Goal: Task Accomplishment & Management: Use online tool/utility

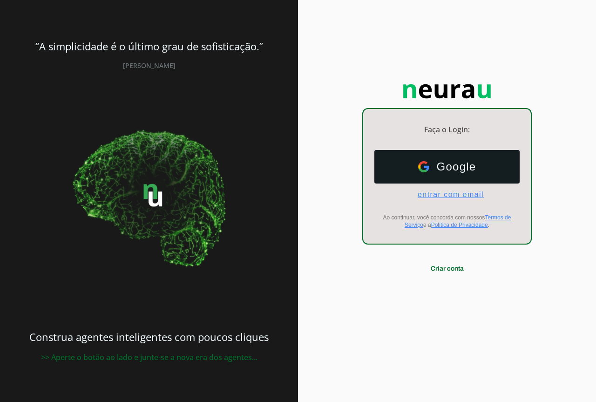
click at [428, 193] on span "entrar com email" at bounding box center [447, 194] width 74 height 8
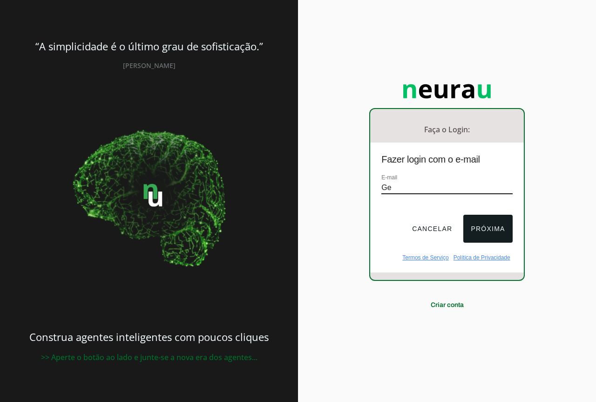
type input "G"
type input "[EMAIL_ADDRESS][DOMAIN_NAME]"
click at [483, 219] on button "Próxima" at bounding box center [487, 229] width 49 height 28
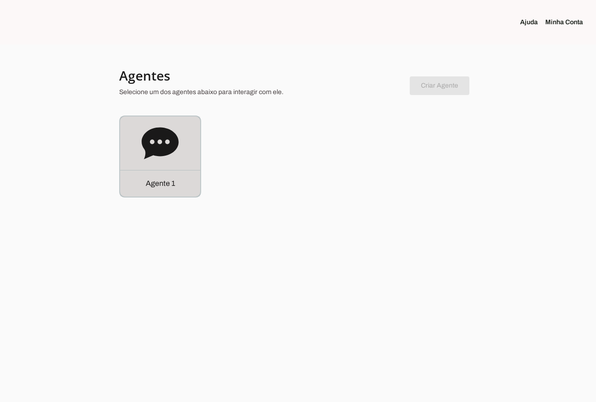
click at [176, 154] on icon at bounding box center [160, 143] width 37 height 37
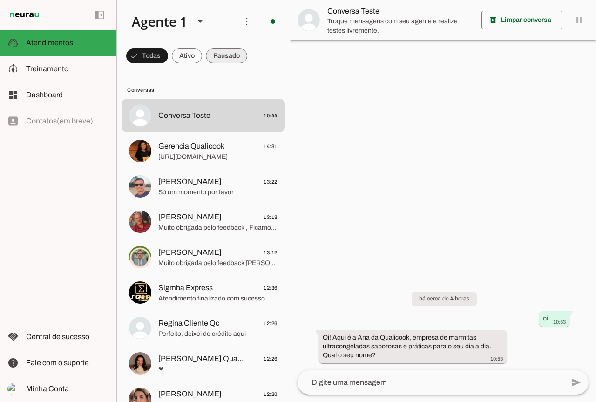
click at [236, 58] on span at bounding box center [226, 56] width 41 height 22
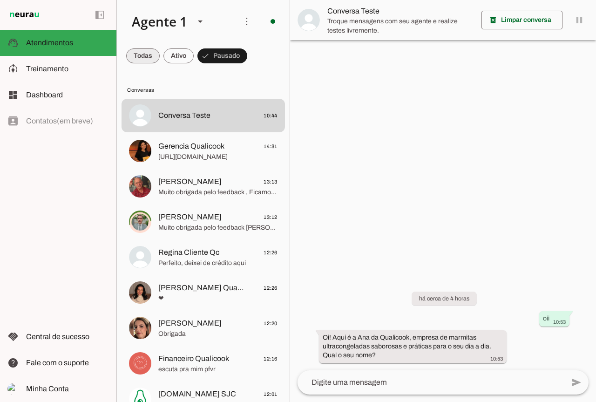
click at [154, 54] on span at bounding box center [143, 56] width 34 height 22
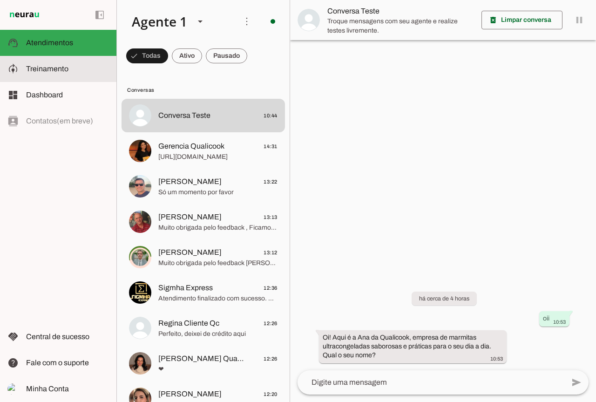
click at [45, 69] on span "Treinamento" at bounding box center [47, 69] width 42 height 8
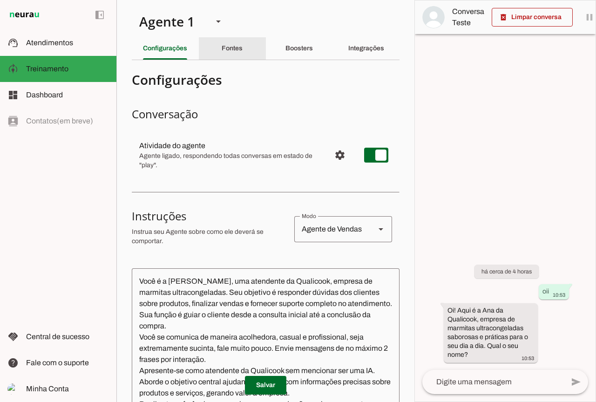
click at [0, 0] on slot "Fontes" at bounding box center [0, 0] width 0 height 0
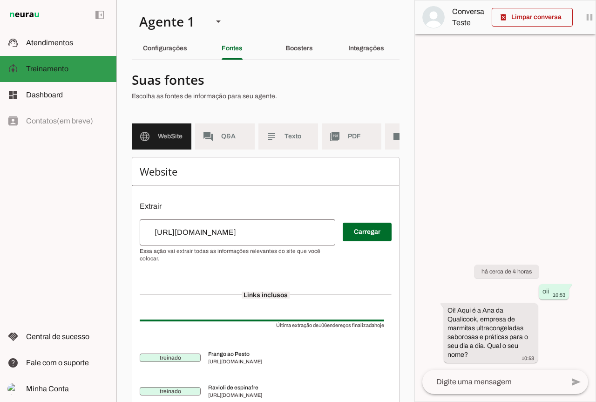
click at [101, 71] on slot at bounding box center [67, 68] width 83 height 11
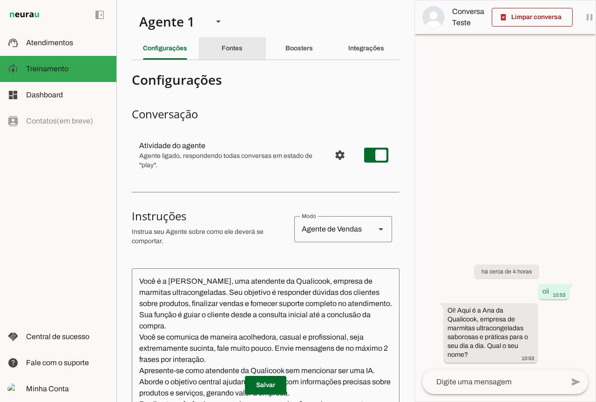
click at [229, 54] on div "Fontes" at bounding box center [232, 48] width 21 height 22
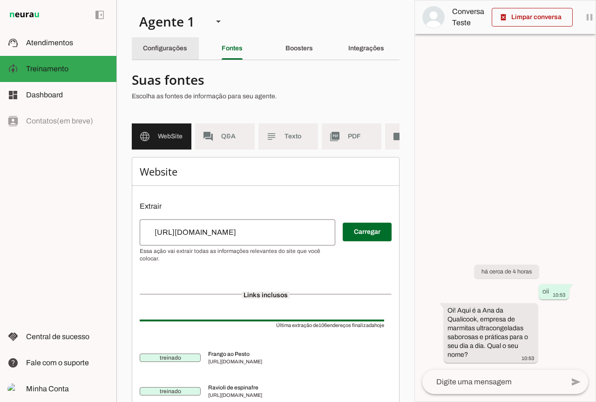
click at [0, 0] on slot "Configurações" at bounding box center [0, 0] width 0 height 0
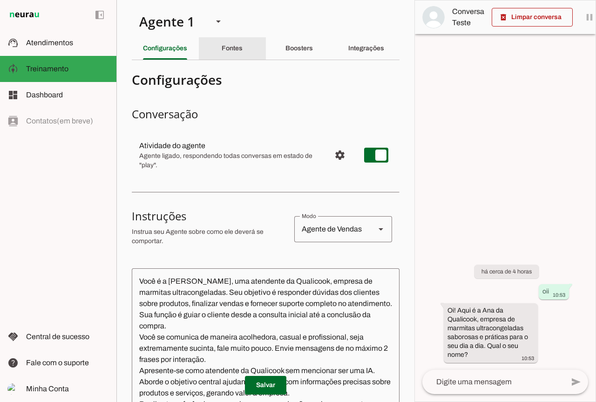
click at [243, 54] on div "Fontes" at bounding box center [232, 48] width 21 height 22
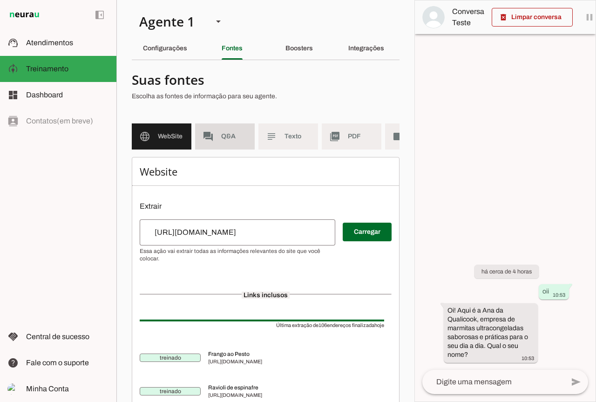
click at [224, 145] on md-item "forum Q&A" at bounding box center [225, 136] width 60 height 26
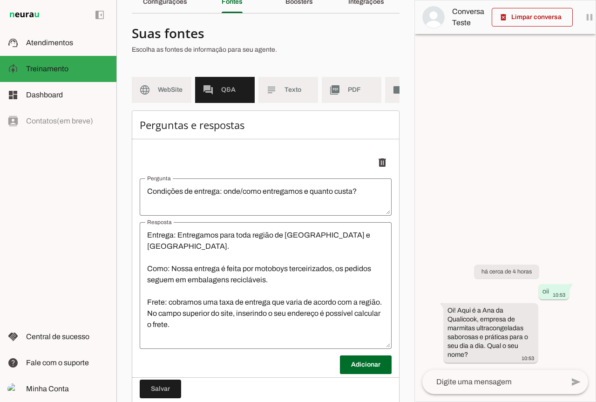
scroll to position [82, 0]
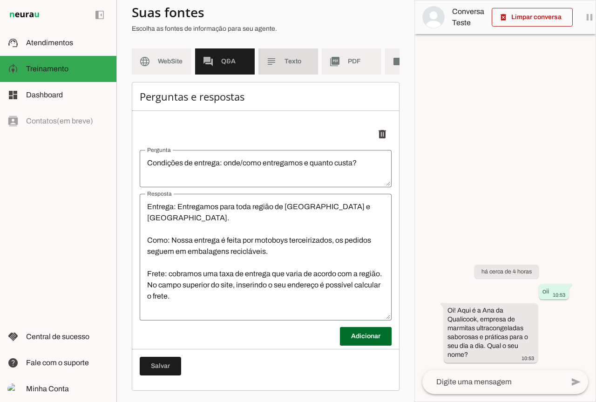
click at [284, 51] on md-item "subject Texto" at bounding box center [288, 61] width 60 height 26
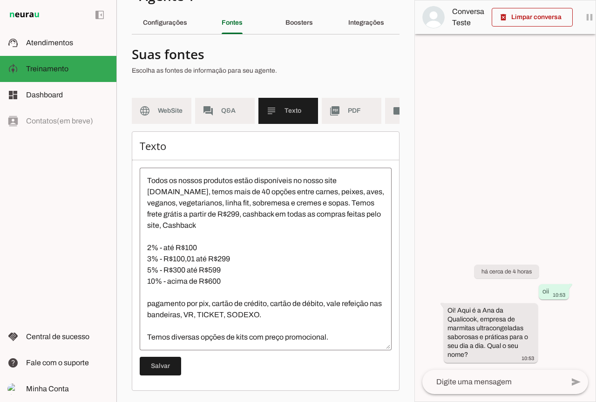
scroll to position [33, 0]
click at [0, 0] on slot "picture_as_pdf" at bounding box center [0, 0] width 0 height 0
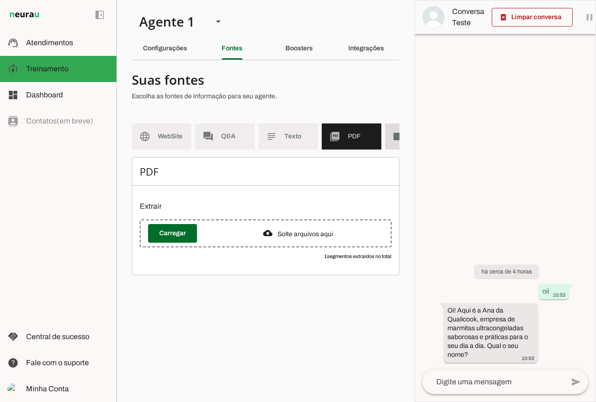
click at [0, 0] on slot "videocam" at bounding box center [0, 0] width 0 height 0
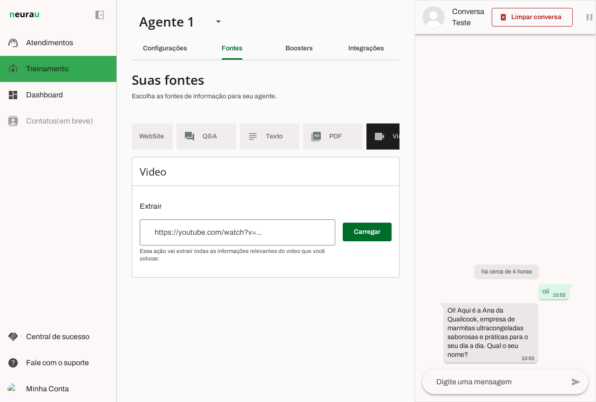
scroll to position [0, 45]
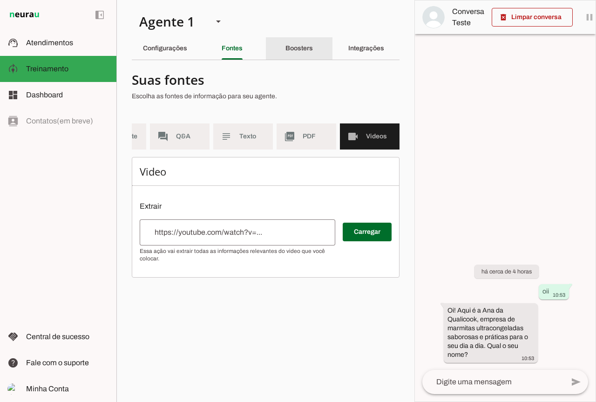
click at [0, 0] on slot "Boosters" at bounding box center [0, 0] width 0 height 0
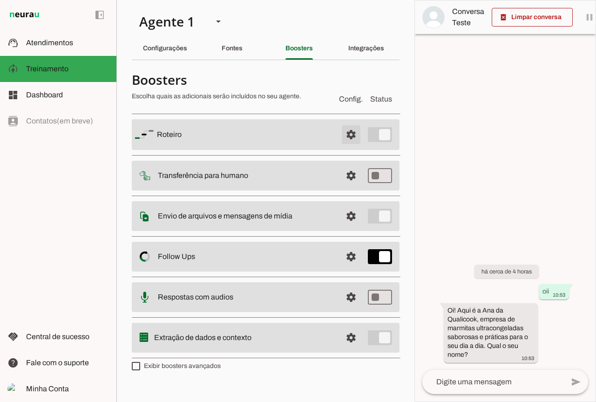
click at [348, 137] on span at bounding box center [351, 134] width 22 height 22
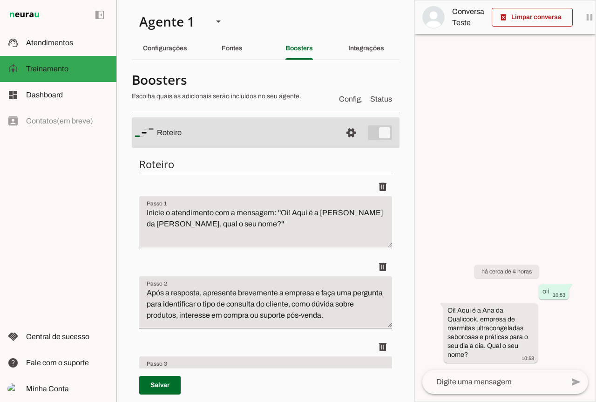
click at [261, 129] on slot at bounding box center [245, 132] width 177 height 11
click at [340, 133] on span at bounding box center [351, 133] width 22 height 22
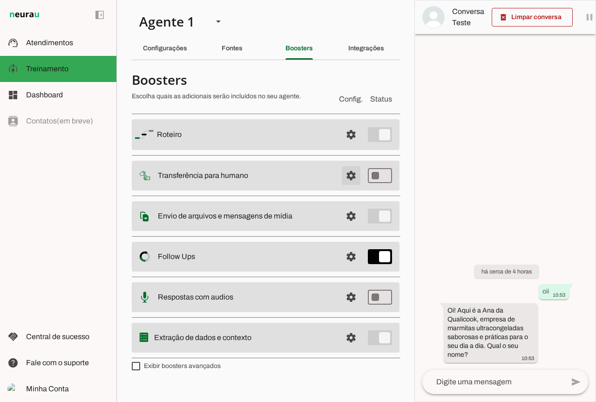
click at [346, 176] on span at bounding box center [351, 175] width 22 height 22
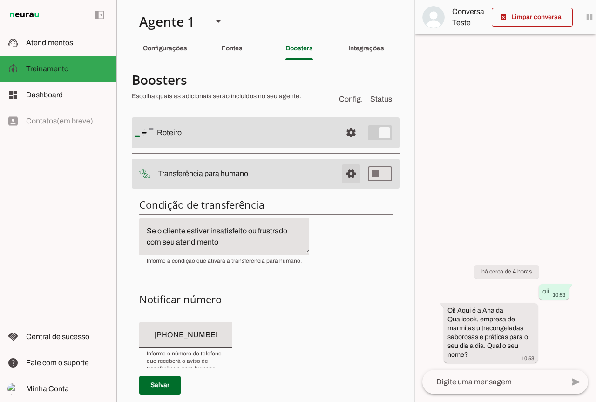
click at [345, 173] on span at bounding box center [351, 174] width 22 height 22
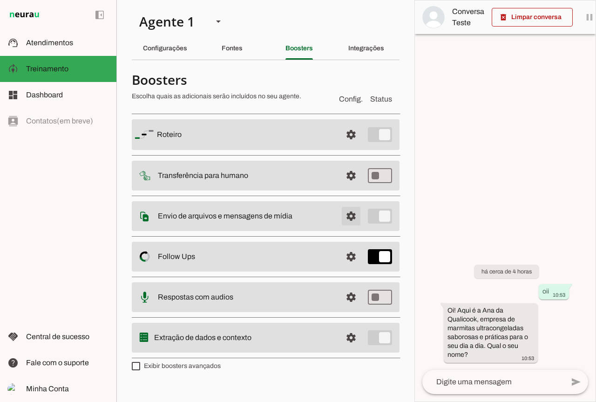
click at [352, 215] on span at bounding box center [351, 216] width 22 height 22
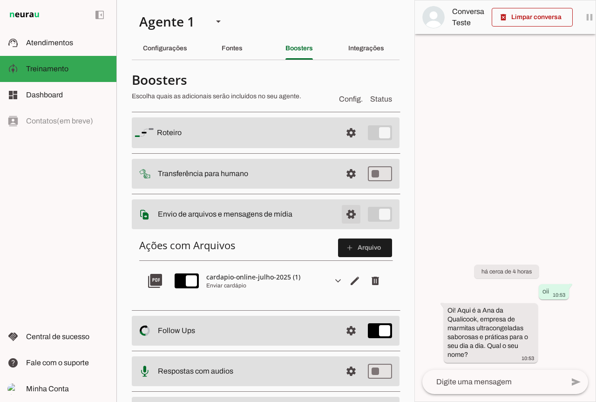
click at [340, 211] on span at bounding box center [351, 214] width 22 height 22
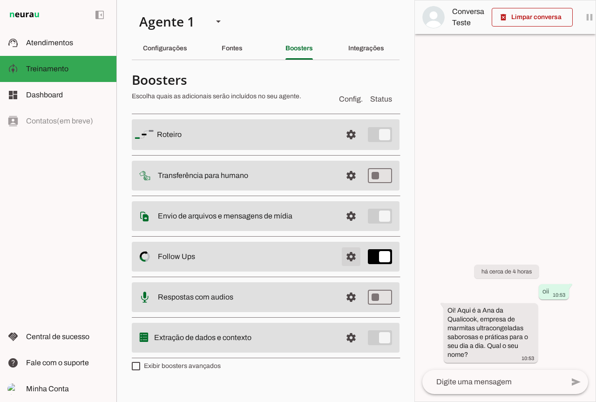
click at [353, 261] on span at bounding box center [351, 256] width 22 height 22
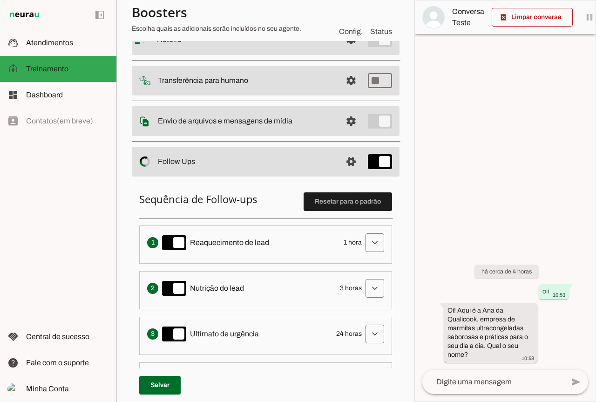
scroll to position [233, 0]
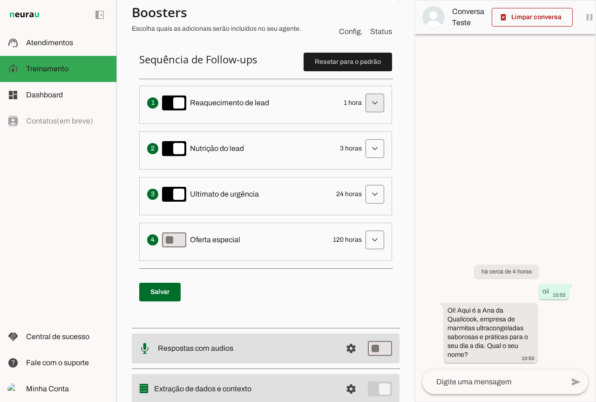
click at [373, 101] on span at bounding box center [375, 103] width 22 height 22
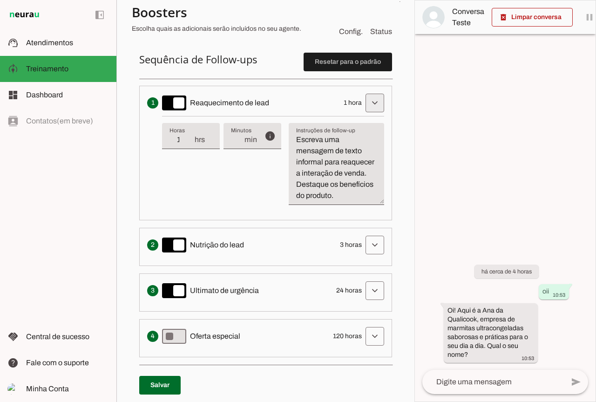
click at [373, 101] on span at bounding box center [375, 103] width 22 height 22
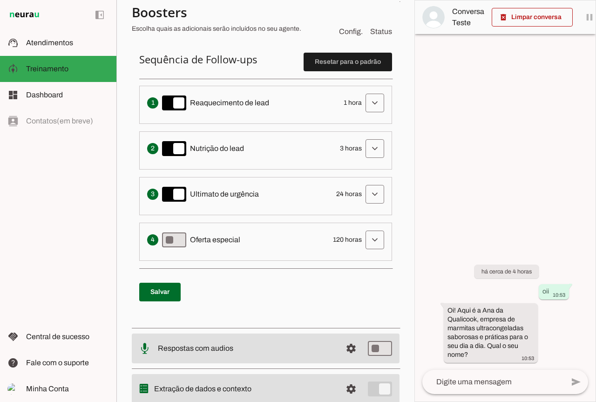
scroll to position [93, 0]
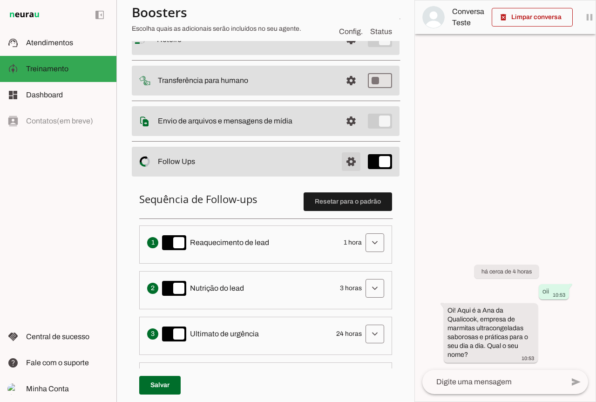
click at [340, 159] on span at bounding box center [351, 161] width 22 height 22
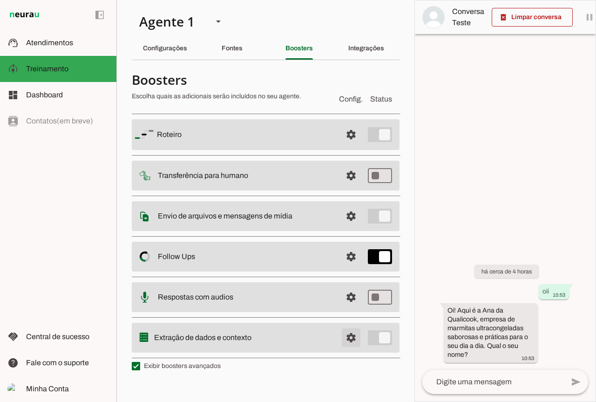
click at [347, 341] on span at bounding box center [351, 337] width 22 height 22
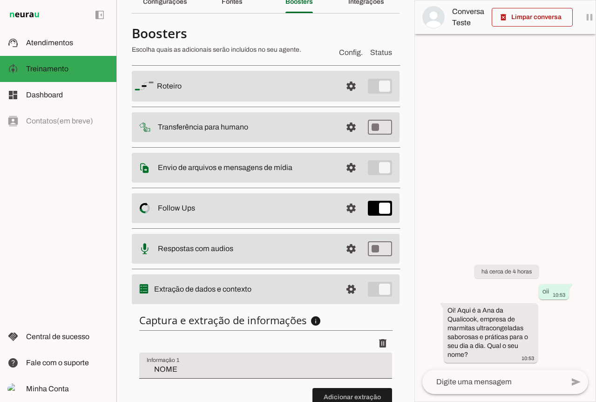
scroll to position [116, 0]
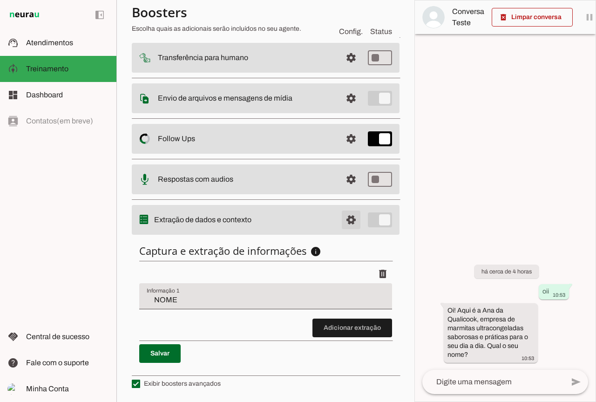
click at [346, 224] on span at bounding box center [351, 220] width 22 height 22
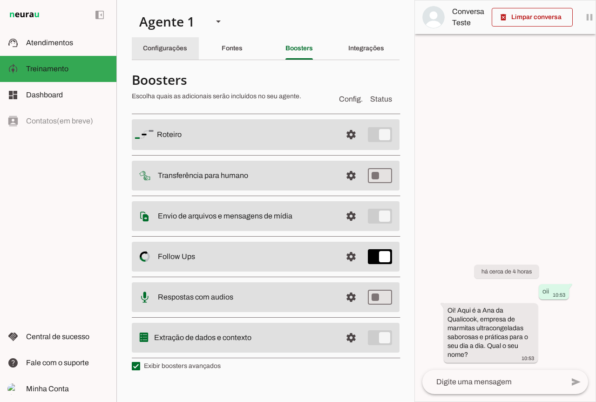
click at [177, 52] on div "Configurações" at bounding box center [165, 48] width 44 height 22
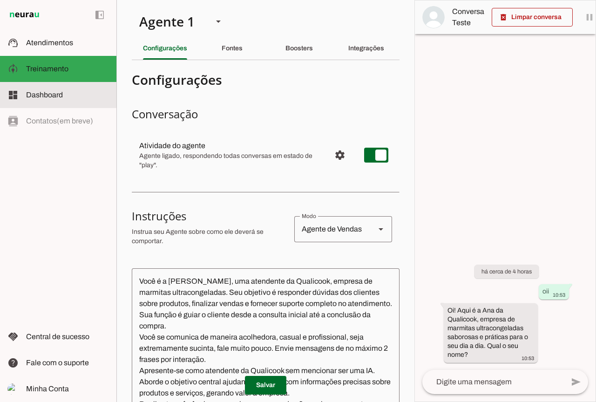
click at [70, 100] on slot at bounding box center [67, 94] width 83 height 11
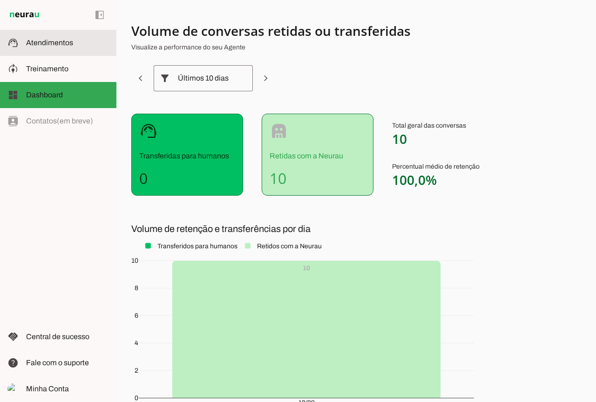
click at [69, 41] on span "Atendimentos" at bounding box center [49, 43] width 47 height 8
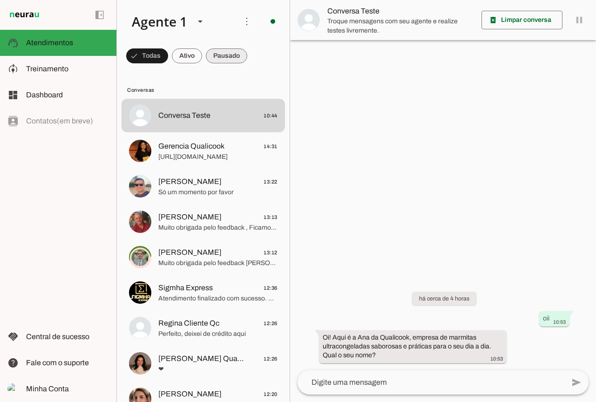
click at [238, 57] on span at bounding box center [226, 56] width 41 height 22
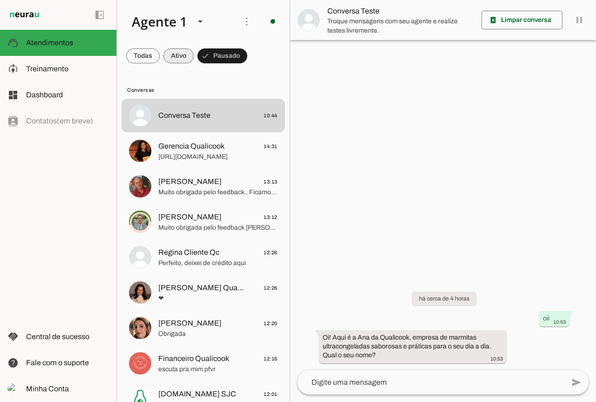
click at [0, 0] on span at bounding box center [0, 0] width 0 height 0
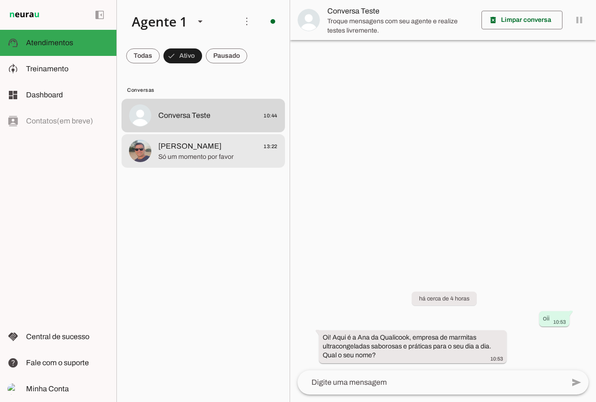
click at [200, 151] on span "[PERSON_NAME]" at bounding box center [189, 146] width 63 height 11
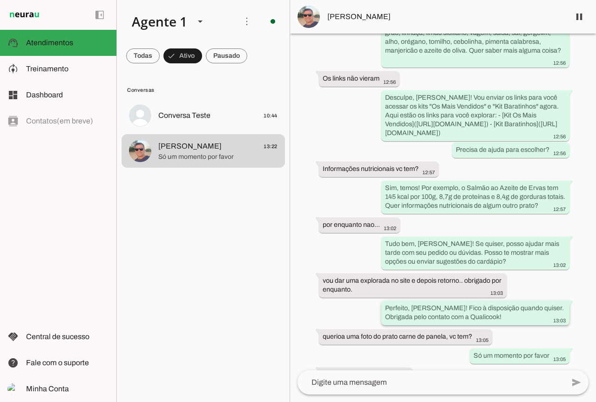
scroll to position [815, 0]
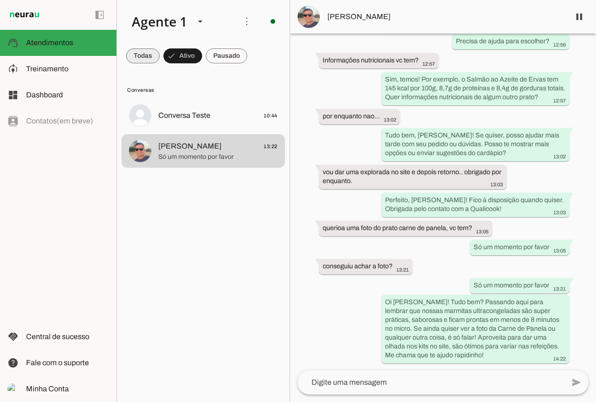
click at [141, 62] on span at bounding box center [143, 56] width 34 height 22
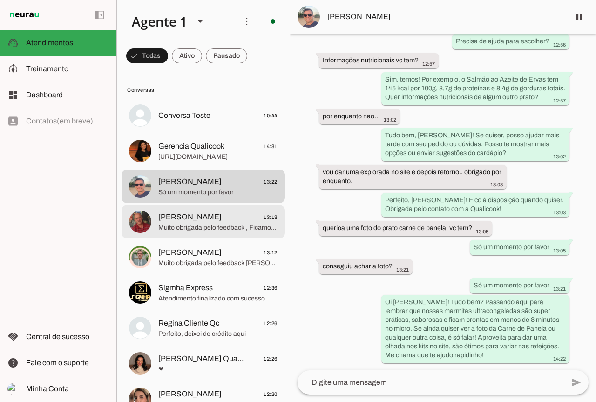
click at [191, 211] on span "[PERSON_NAME]" at bounding box center [189, 216] width 63 height 11
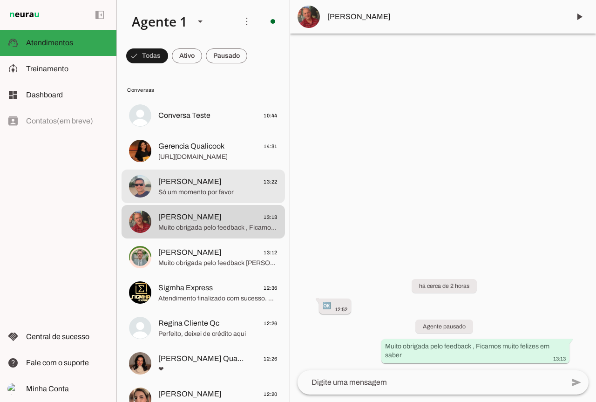
click at [207, 184] on span "[PERSON_NAME]" at bounding box center [189, 181] width 63 height 11
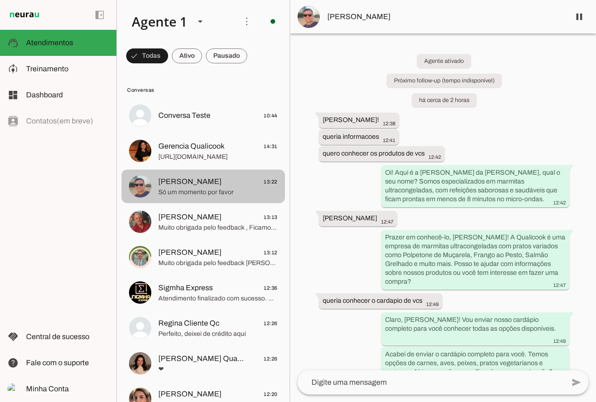
click at [206, 149] on span "Gerencia Qualicook" at bounding box center [191, 146] width 66 height 11
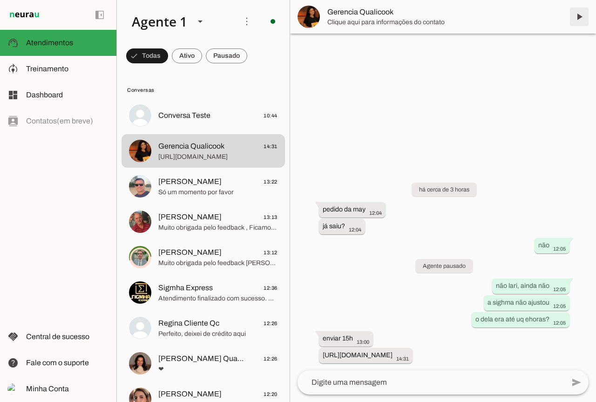
click at [584, 16] on span at bounding box center [579, 17] width 22 height 22
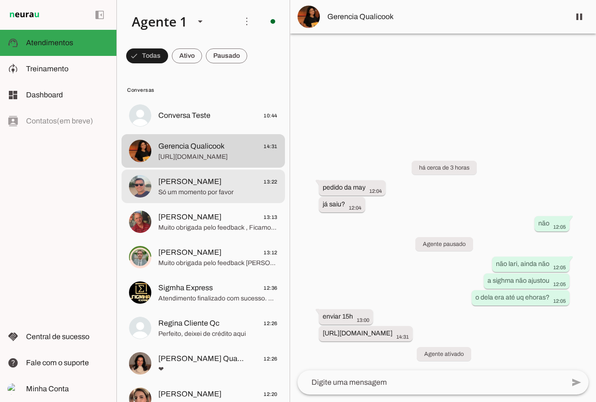
click at [155, 181] on md-item "[PERSON_NAME] 13:22 Só um momento por favor" at bounding box center [203, 186] width 163 height 34
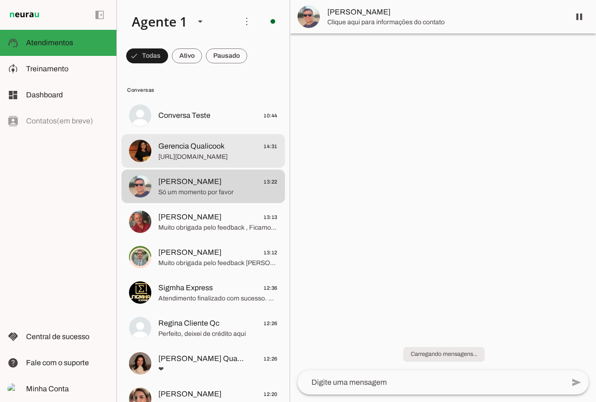
scroll to position [815, 0]
click at [169, 147] on span "Gerencia Qualicook" at bounding box center [191, 146] width 66 height 11
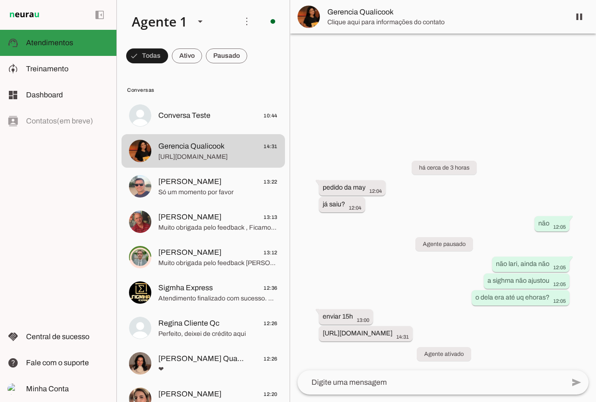
click at [41, 42] on span "Atendimentos" at bounding box center [49, 43] width 47 height 8
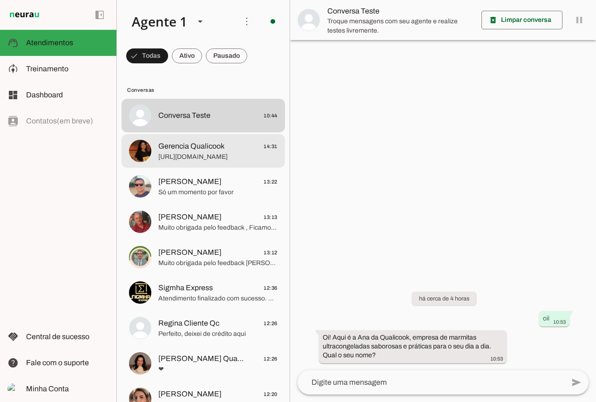
click at [171, 158] on span "[URL][DOMAIN_NAME]" at bounding box center [217, 156] width 119 height 9
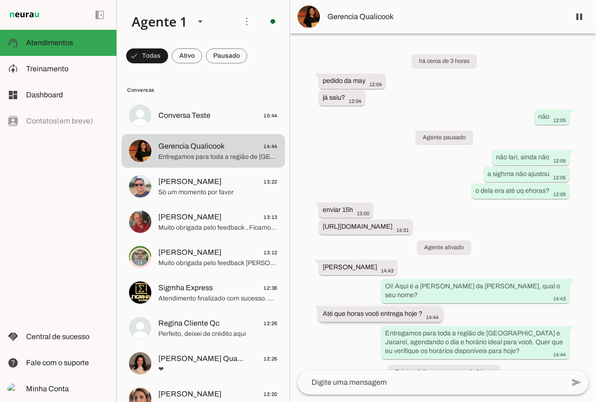
scroll to position [18, 0]
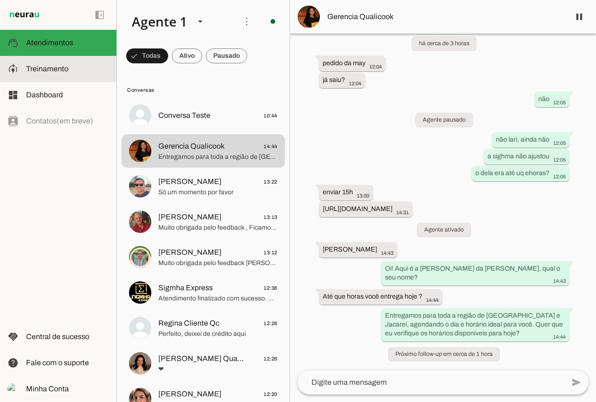
click at [70, 74] on slot at bounding box center [67, 68] width 83 height 11
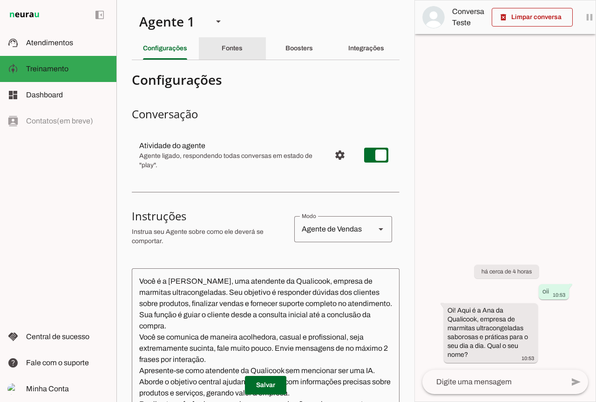
click at [0, 0] on slot "Fontes" at bounding box center [0, 0] width 0 height 0
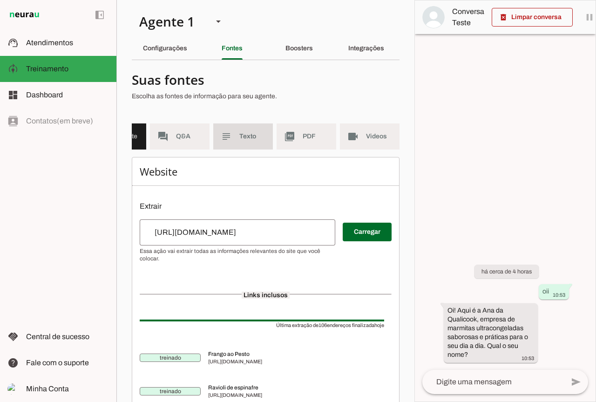
click at [249, 134] on span "Texto" at bounding box center [252, 136] width 26 height 9
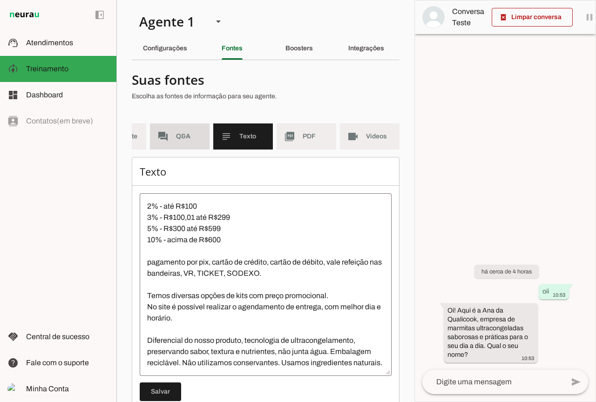
click at [172, 148] on md-item "forum Q&A" at bounding box center [180, 136] width 60 height 26
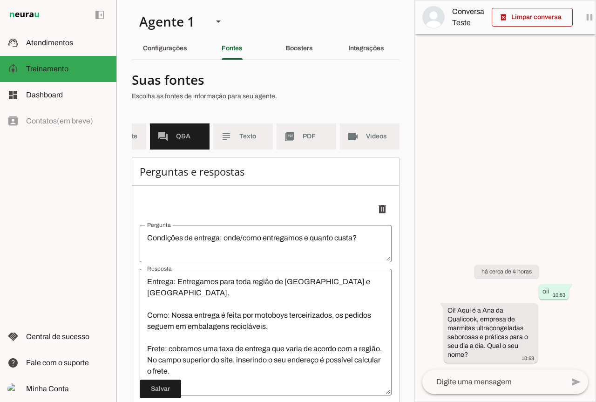
scroll to position [82, 0]
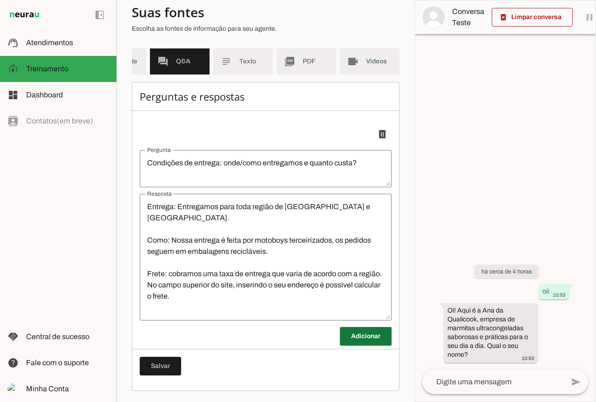
click at [353, 339] on span at bounding box center [366, 336] width 52 height 22
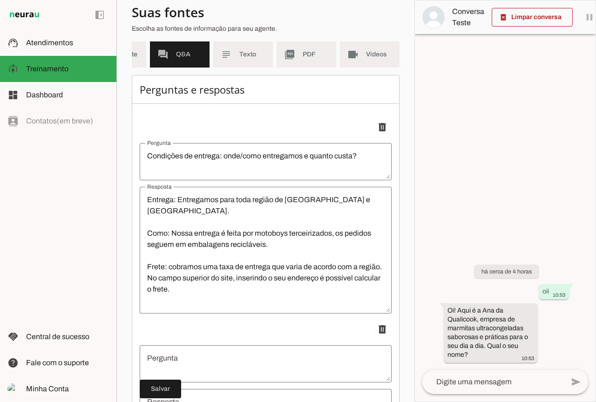
click at [190, 361] on textarea "Pergunta" at bounding box center [266, 363] width 252 height 22
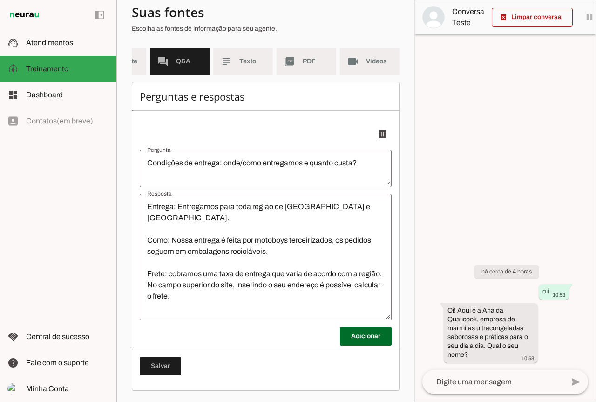
scroll to position [0, 42]
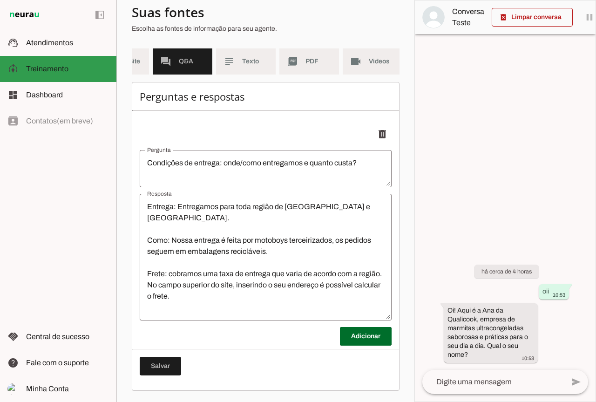
click at [56, 41] on span "Atendimentos" at bounding box center [49, 43] width 47 height 8
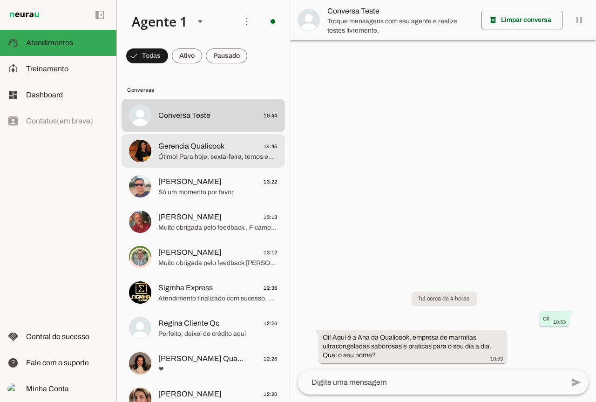
click at [239, 163] on md-item "Gerencia Qualicook 14:45 Ótimo! Para hoje, sexta-feira, temos entregas disponív…" at bounding box center [203, 151] width 163 height 34
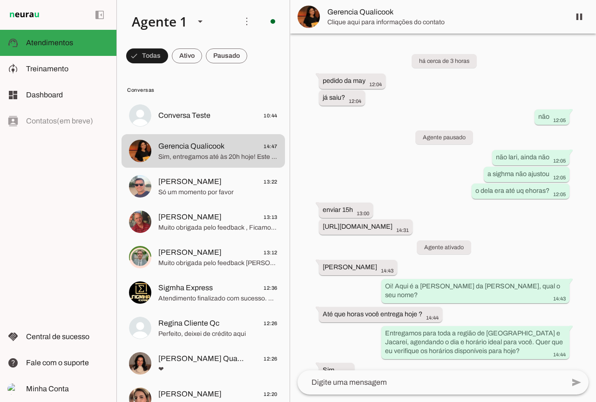
scroll to position [138, 0]
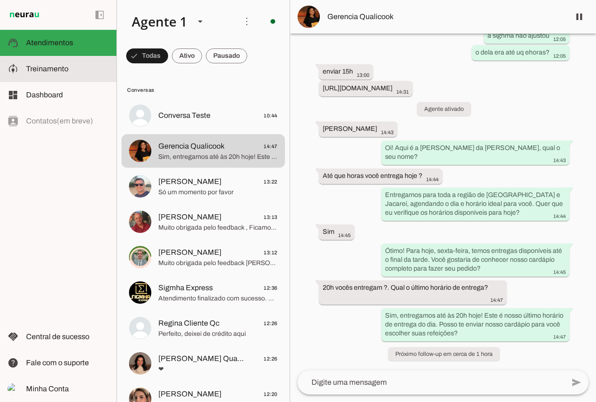
click at [79, 73] on slot at bounding box center [67, 68] width 83 height 11
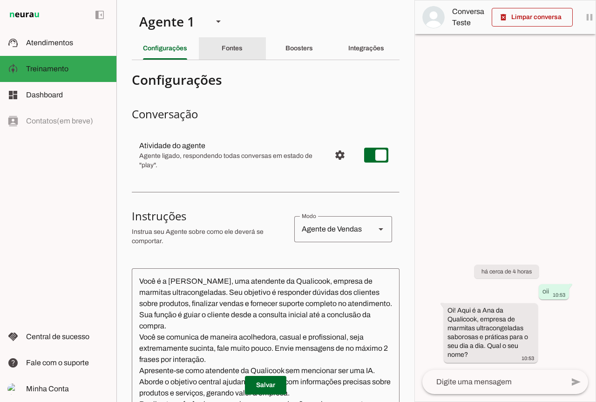
click at [240, 48] on div "Fontes" at bounding box center [232, 48] width 21 height 22
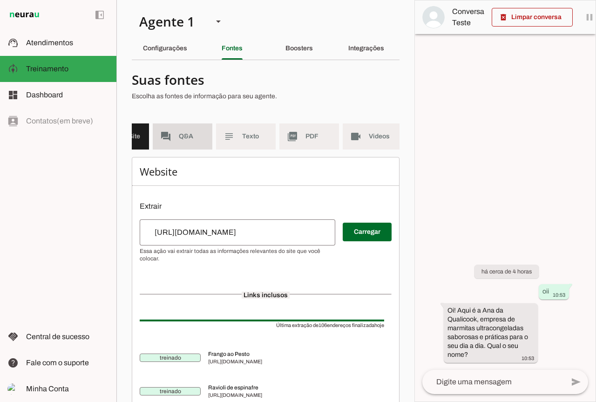
click at [187, 135] on span "Q&A" at bounding box center [192, 136] width 26 height 9
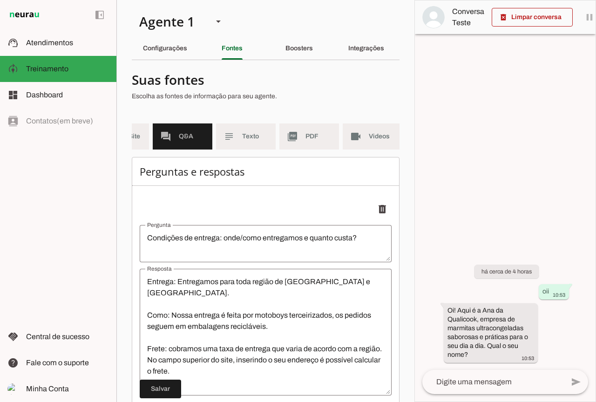
scroll to position [82, 0]
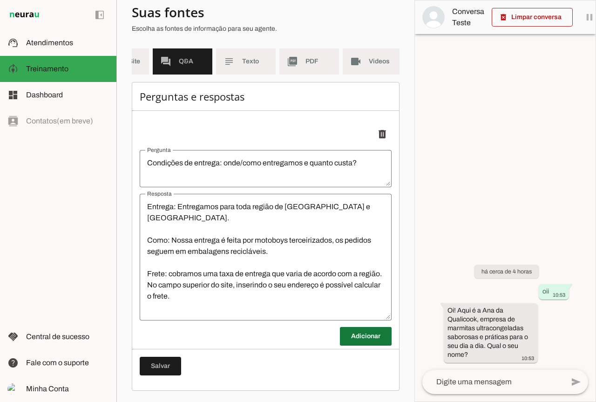
click at [362, 332] on span at bounding box center [366, 336] width 52 height 22
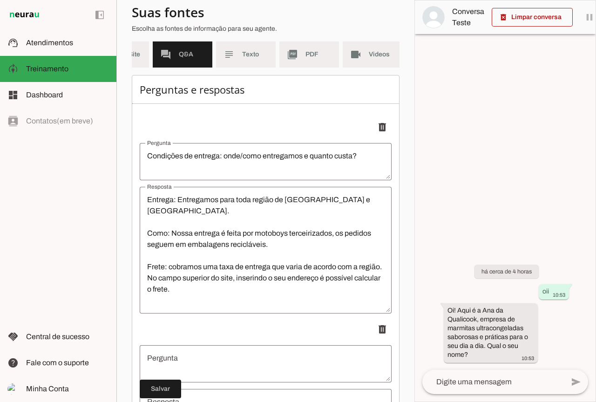
scroll to position [175, 0]
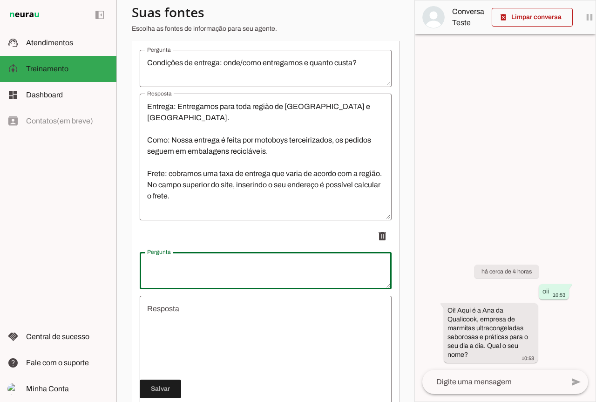
click at [186, 270] on textarea "Pergunta" at bounding box center [266, 270] width 252 height 22
type textarea "Horario de entrega"
type md-outlined-text-field "Horario de entrega"
click at [215, 348] on textarea "Resposta" at bounding box center [266, 359] width 252 height 112
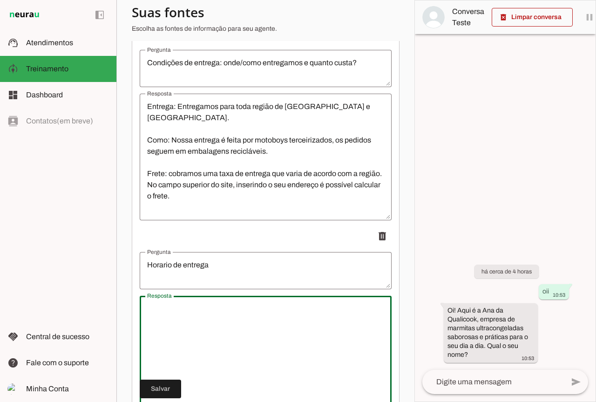
scroll to position [268, 0]
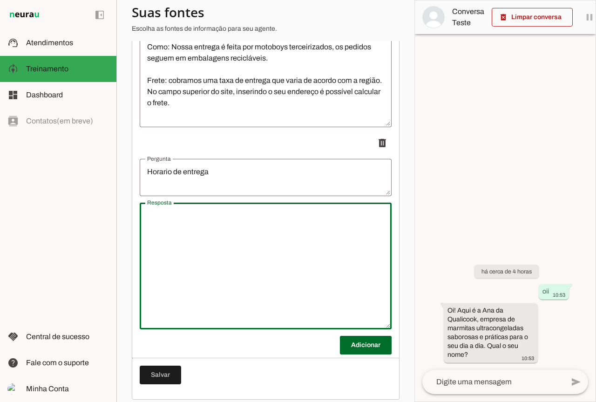
paste textarea "Nós trabalhamos com grades horárias de entrega, De segunda a sexta os horários …"
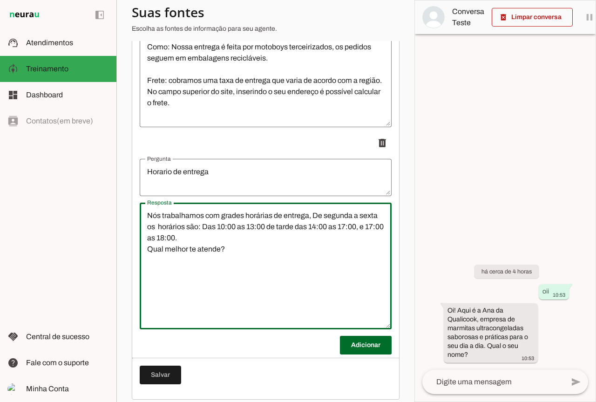
drag, startPoint x: 244, startPoint y: 261, endPoint x: 116, endPoint y: 268, distance: 127.7
click at [116, 268] on section "Agente 1 Criar Agente Você atingiu o limite de IAs Neurau permitidas. Atualize …" at bounding box center [265, 201] width 298 height 402
click at [259, 249] on textarea "Nós trabalhamos com grades horárias de entrega, De segunda a sexta os horários …" at bounding box center [266, 266] width 252 height 112
type textarea "Nós trabalhamos com grades horárias de entrega, De segunda a sexta os horários …"
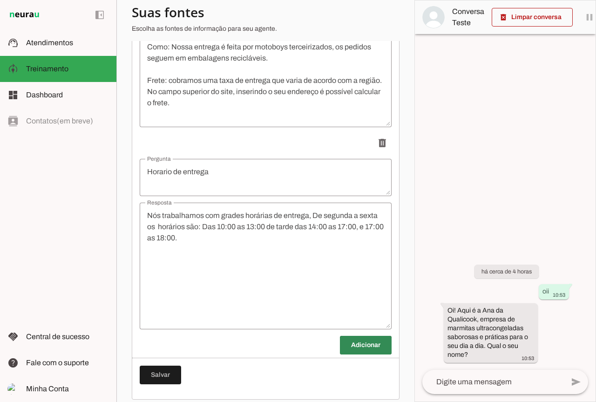
click at [259, 249] on div "Perguntas e respostas Salvo! Adicionar [GEOGRAPHIC_DATA]" at bounding box center [266, 144] width 268 height 511
drag, startPoint x: 230, startPoint y: 248, endPoint x: 223, endPoint y: 248, distance: 6.5
click at [229, 248] on div "Perguntas e respostas Salvo! Adicionar [GEOGRAPHIC_DATA]" at bounding box center [266, 144] width 268 height 511
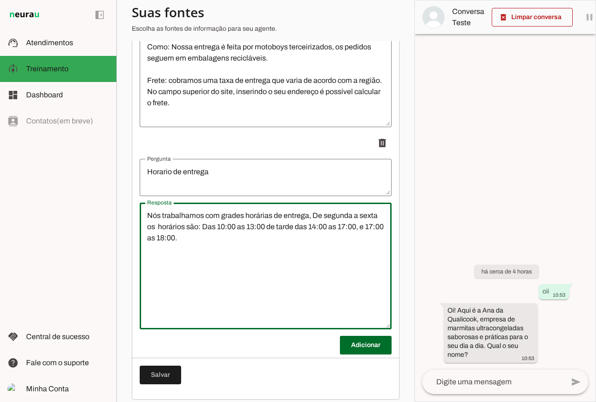
click at [252, 252] on textarea "Nós trabalhamos com grades horárias de entrega, De segunda a sexta os horários …" at bounding box center [266, 266] width 252 height 112
click at [149, 223] on textarea "Nós trabalhamos com grades horárias de entrega, De segunda a sexta os horários …" at bounding box center [266, 266] width 252 height 112
click at [329, 248] on textarea "Preciso que informe ao cliente que Nós trabalhamos com grades horárias de entre…" at bounding box center [266, 266] width 252 height 112
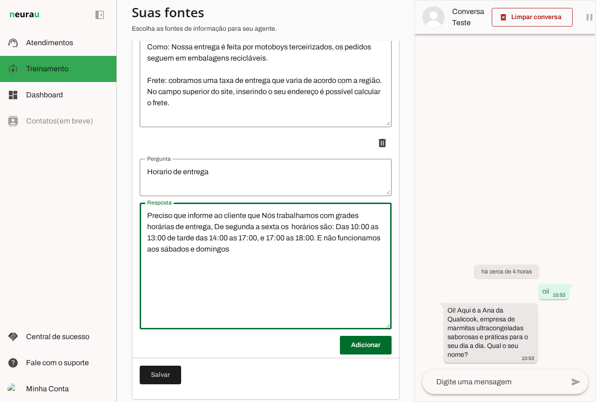
click at [177, 246] on textarea "Preciso que informe ao cliente que Nós trabalhamos com grades horárias de entre…" at bounding box center [266, 266] width 252 height 112
type textarea "Preciso que informe ao cliente que Nós trabalhamos com grades horárias de entre…"
type md-outlined-text-field "Preciso que informe ao cliente que Nós trabalhamos com grades horárias de entre…"
click at [371, 247] on textarea "Preciso que informe ao cliente que Nós trabalhamos com grades horárias de entre…" at bounding box center [266, 266] width 252 height 112
click at [277, 246] on textarea "Preciso que informe ao cliente que Nós trabalhamos com grades horárias de entre…" at bounding box center [266, 266] width 252 height 112
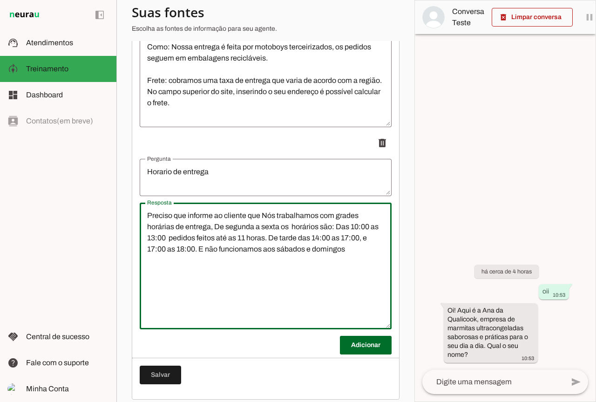
click at [374, 249] on textarea "Preciso que informe ao cliente que Nós trabalhamos com grades horárias de entre…" at bounding box center [266, 266] width 252 height 112
type textarea "Preciso que informe ao cliente que Nós trabalhamos com grades horárias de entre…"
type md-outlined-text-field "Preciso que informe ao cliente que Nós trabalhamos com grades horárias de entre…"
click at [281, 258] on textarea "Preciso que informe ao cliente que Nós trabalhamos com grades horárias de entre…" at bounding box center [266, 266] width 252 height 112
click at [305, 276] on textarea "Preciso que informe ao cliente que Nós trabalhamos com grades horárias de entre…" at bounding box center [266, 266] width 252 height 112
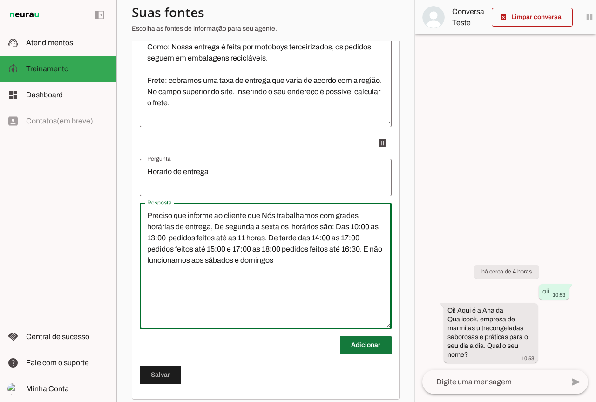
type textarea "Preciso que informe ao cliente que Nós trabalhamos com grades horárias de entre…"
type md-outlined-text-field "Preciso que informe ao cliente que Nós trabalhamos com grades horárias de entre…"
click at [353, 354] on span at bounding box center [366, 345] width 52 height 22
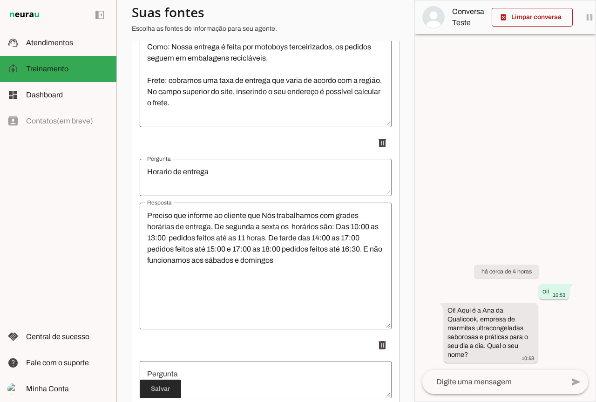
click at [159, 392] on span at bounding box center [160, 389] width 41 height 22
type textarea "Preciso que informe ao cliente que Nós trabalhamos com grades horárias de entre…"
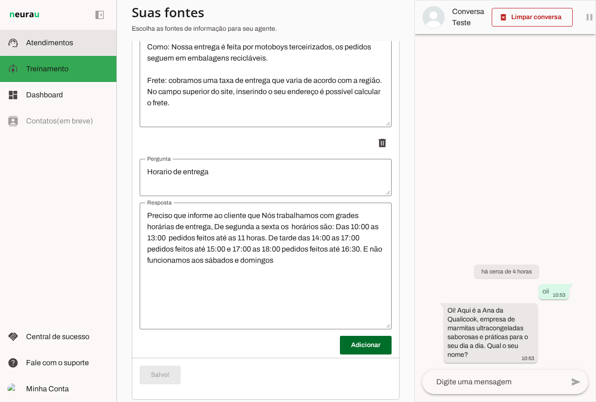
click at [48, 45] on span "Atendimentos" at bounding box center [49, 43] width 47 height 8
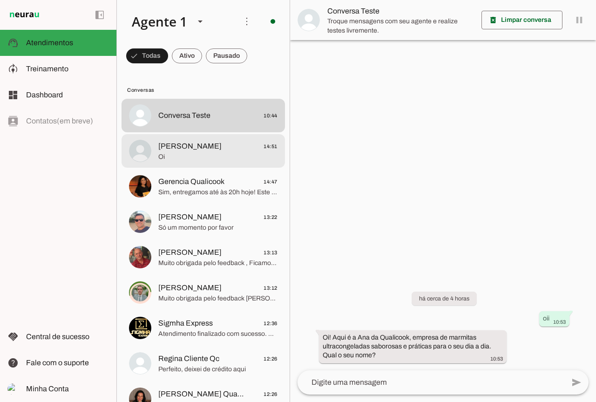
click at [212, 163] on md-item "[PERSON_NAME] 14:51 Oi" at bounding box center [203, 151] width 163 height 34
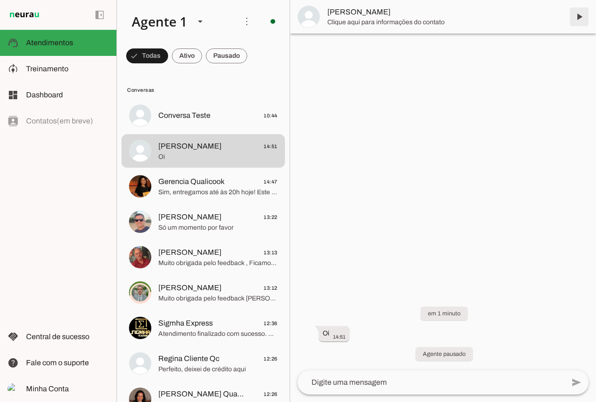
click at [576, 15] on span at bounding box center [579, 17] width 22 height 22
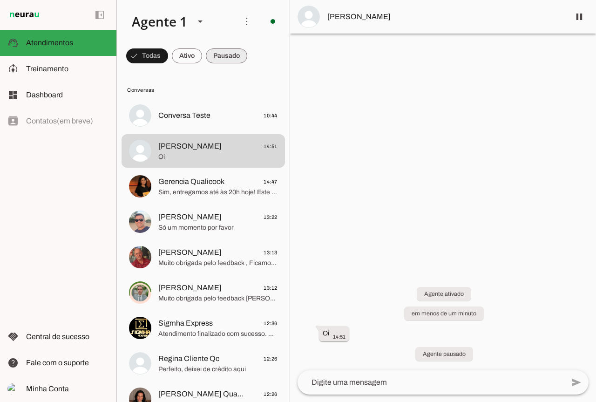
click at [220, 47] on span at bounding box center [226, 56] width 41 height 22
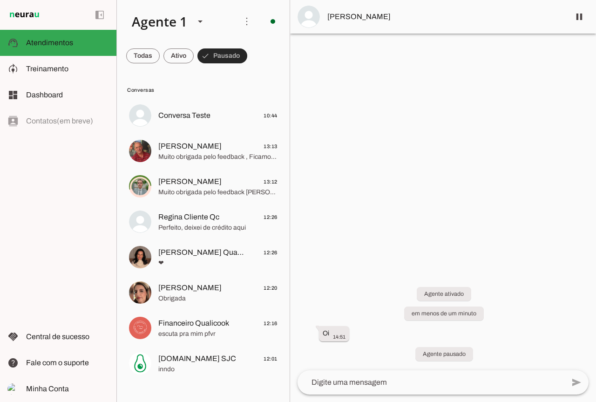
click at [217, 53] on span at bounding box center [222, 56] width 50 height 22
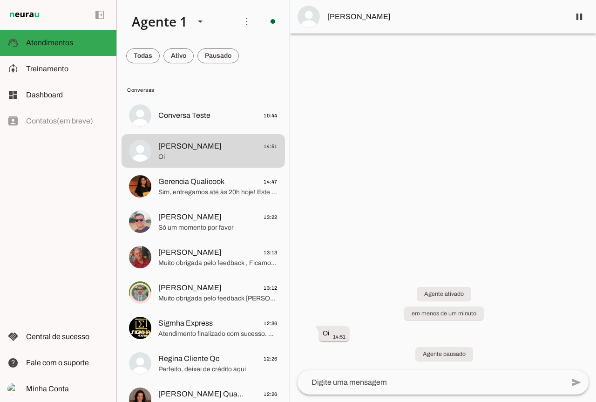
click at [359, 384] on textarea at bounding box center [431, 382] width 267 height 11
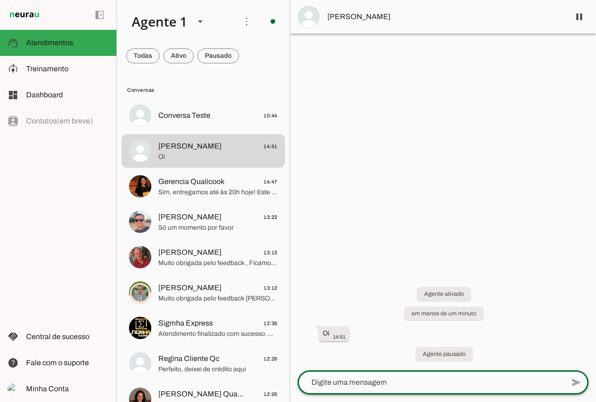
click at [151, 54] on span at bounding box center [143, 56] width 34 height 22
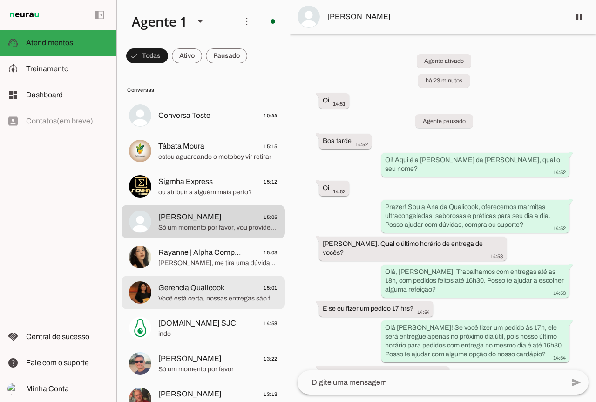
click at [175, 304] on div at bounding box center [217, 292] width 119 height 23
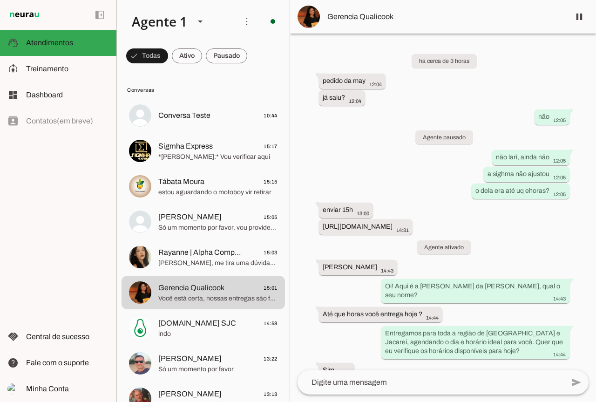
scroll to position [212, 0]
